Goal: Task Accomplishment & Management: Manage account settings

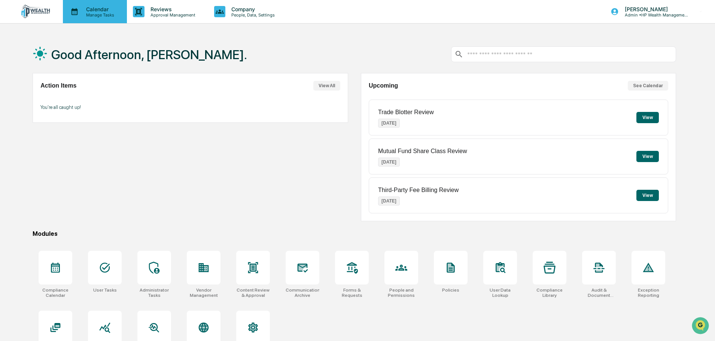
click at [96, 10] on p "Calendar" at bounding box center [99, 9] width 38 height 6
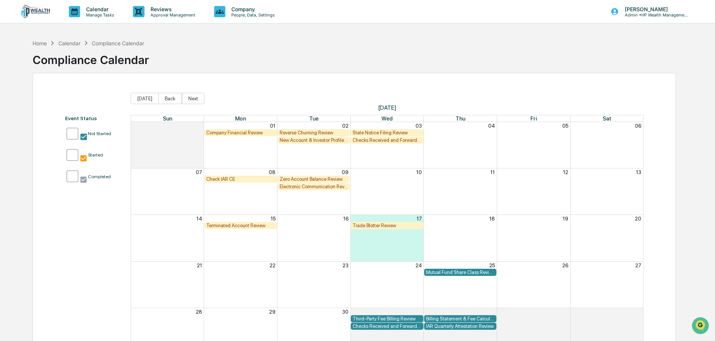
click at [244, 133] on div "Company Financial Review" at bounding box center [240, 133] width 69 height 6
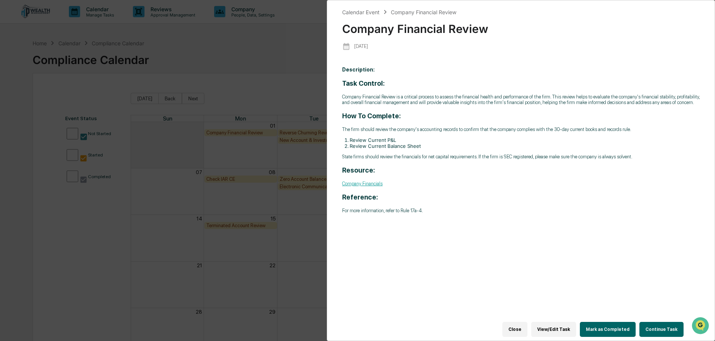
click at [288, 52] on div "Calendar Event Company Financial Review Company Financial Review [DATE] Descrip…" at bounding box center [357, 170] width 715 height 341
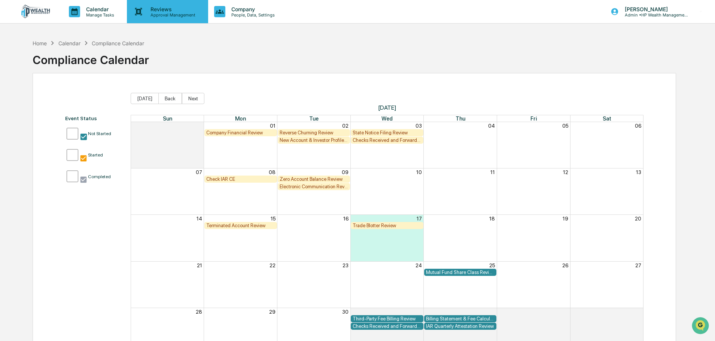
click at [150, 14] on p "Approval Management" at bounding box center [171, 14] width 55 height 5
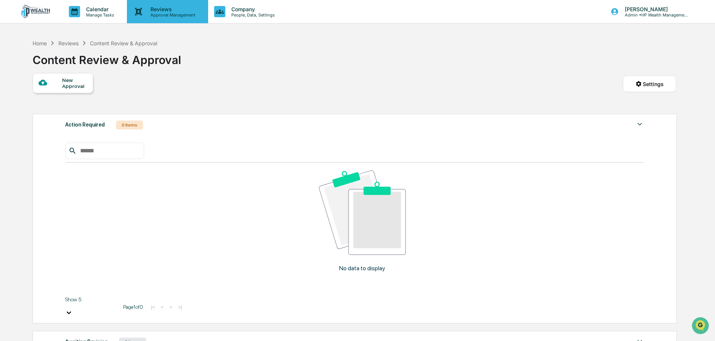
click at [180, 12] on p "Approval Management" at bounding box center [171, 14] width 55 height 5
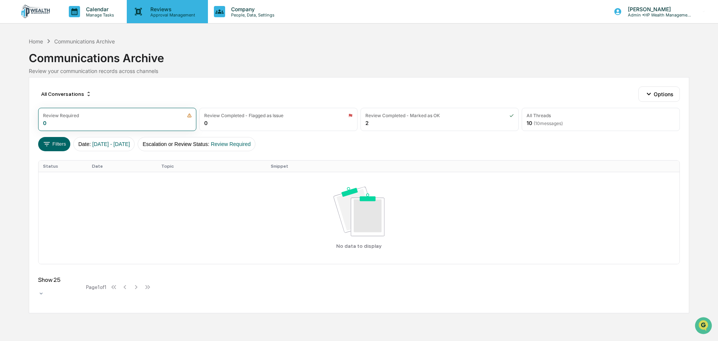
click at [166, 15] on p "Approval Management" at bounding box center [171, 14] width 55 height 5
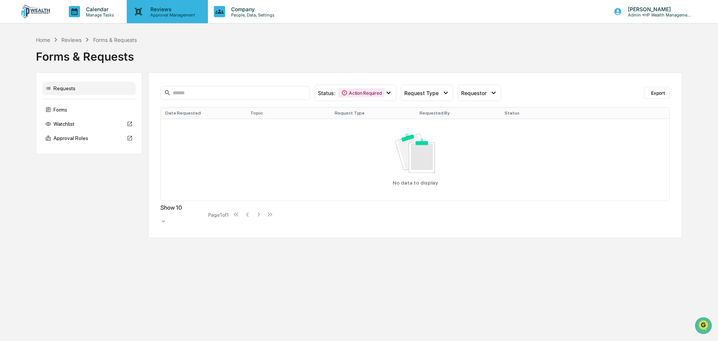
click at [175, 12] on p "Approval Management" at bounding box center [171, 14] width 55 height 5
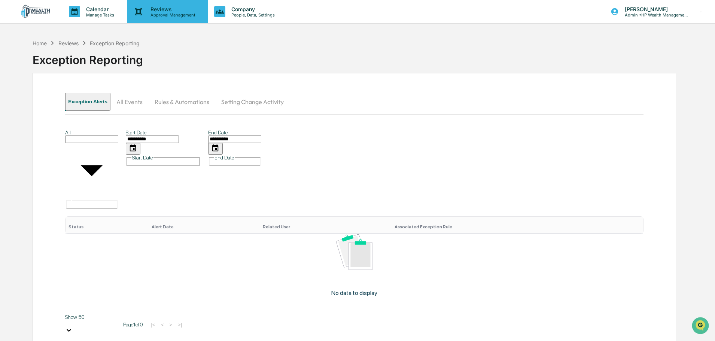
click at [173, 13] on p "Approval Management" at bounding box center [171, 14] width 55 height 5
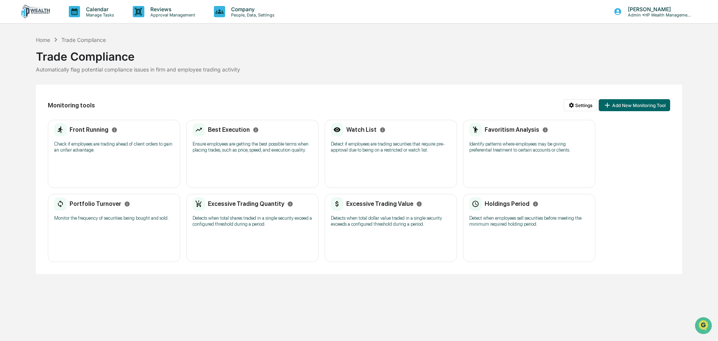
click at [102, 218] on p "Monitor the frequency of securities being bought and sold." at bounding box center [114, 218] width 120 height 6
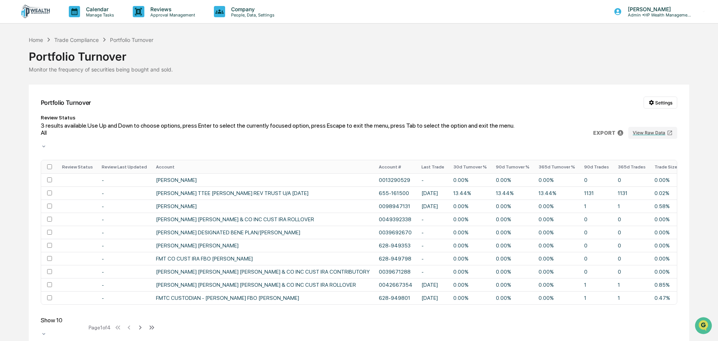
click at [47, 143] on icon at bounding box center [44, 146] width 6 height 6
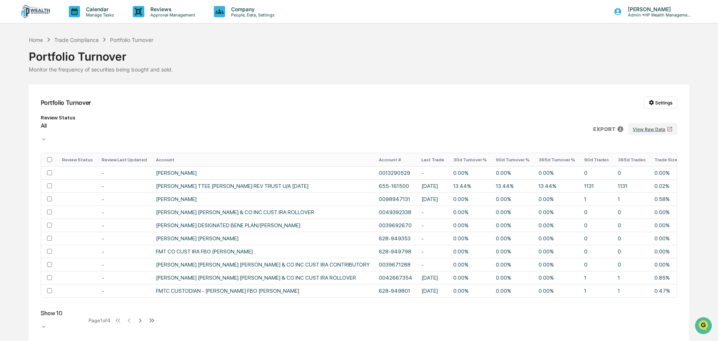
click at [47, 136] on icon at bounding box center [44, 139] width 6 height 6
click at [47, 324] on icon at bounding box center [44, 327] width 6 height 6
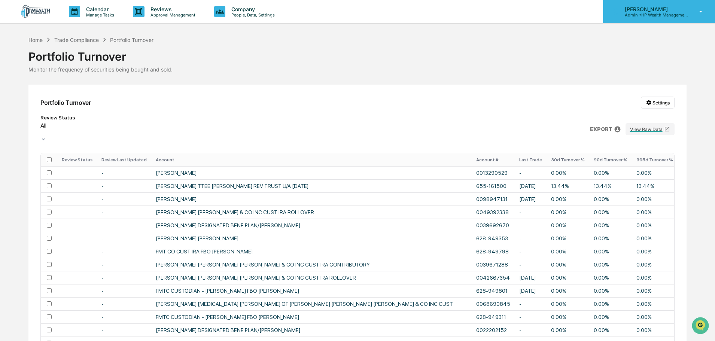
click at [664, 14] on p "Admin • HP Wealth Management, LLC" at bounding box center [654, 14] width 70 height 5
